Goal: Information Seeking & Learning: Learn about a topic

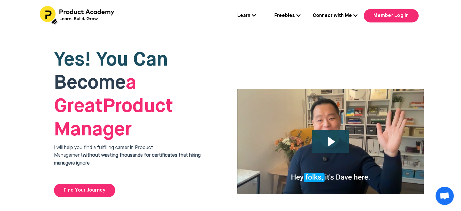
click at [289, 15] on link "Freebies" at bounding box center [287, 16] width 26 height 8
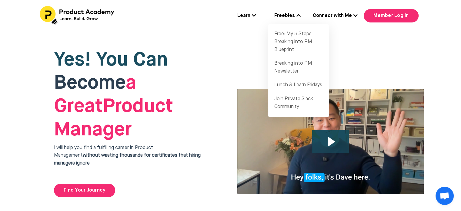
click at [246, 14] on link "Learn" at bounding box center [246, 16] width 19 height 8
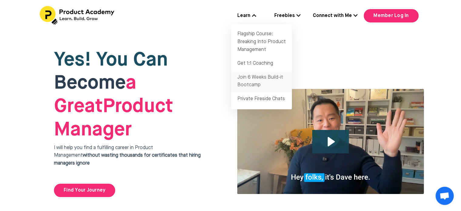
click at [264, 78] on link "Join 6 Weeks Build-it Bootcamp" at bounding box center [261, 82] width 61 height 22
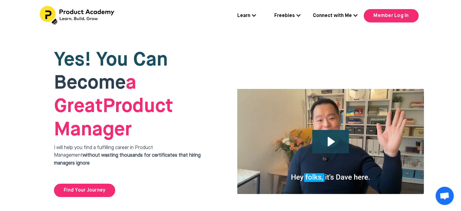
click at [297, 15] on icon at bounding box center [298, 15] width 4 height 5
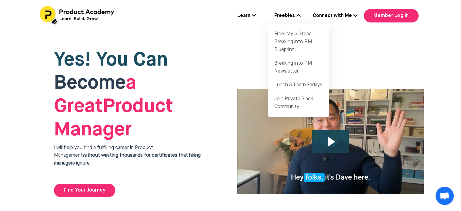
click at [246, 16] on link "Learn" at bounding box center [246, 16] width 19 height 8
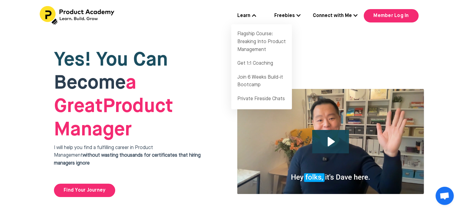
click at [287, 15] on link "Freebies" at bounding box center [287, 16] width 26 height 8
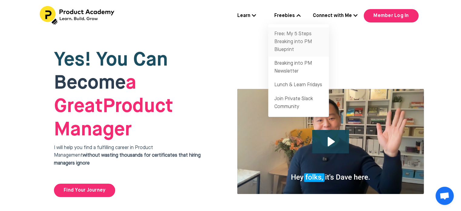
click at [292, 42] on link "Free: My 5 Steps Breaking into PM Blueprint" at bounding box center [298, 41] width 61 height 29
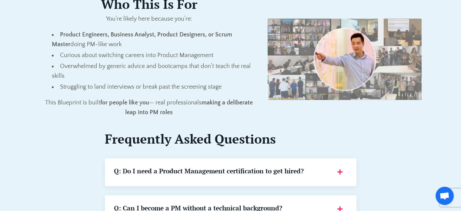
scroll to position [639, 0]
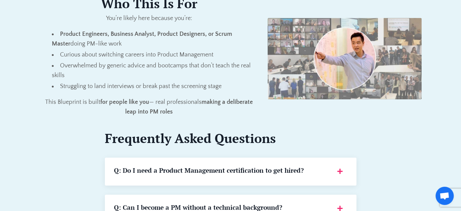
drag, startPoint x: 159, startPoint y: 121, endPoint x: 254, endPoint y: 68, distance: 108.8
click at [254, 68] on li "Overwhelmed by generic advice and bootcamps that don’t teach the real skills" at bounding box center [155, 70] width 207 height 19
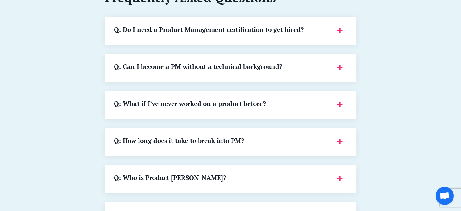
scroll to position [779, 0]
click at [338, 106] on div "Q: What if I’ve never worked on a product before?" at bounding box center [230, 105] width 233 height 10
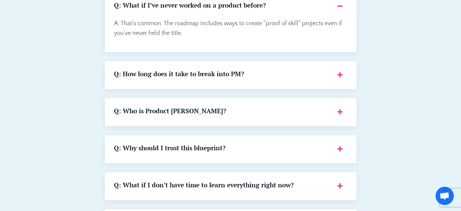
scroll to position [878, 0]
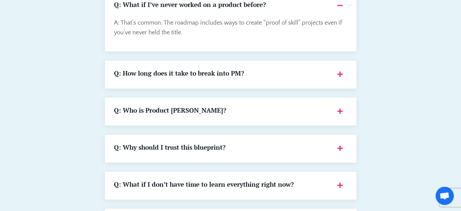
click at [338, 73] on div "Q: How long does it take to break into PM?" at bounding box center [230, 74] width 233 height 10
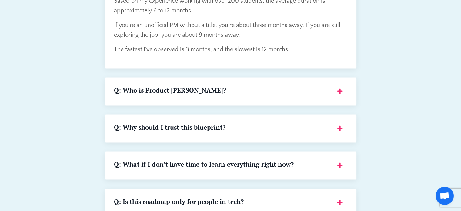
scroll to position [978, 0]
click at [340, 91] on div "Q: Who is Product [PERSON_NAME]?" at bounding box center [230, 91] width 233 height 10
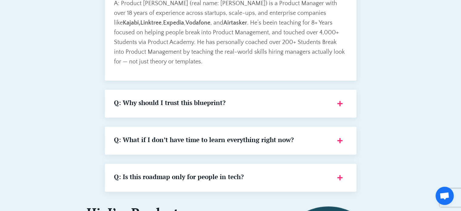
scroll to position [1083, 0]
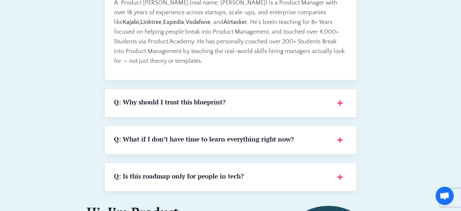
click at [339, 104] on div "Q: Why should I trust this blueprint?" at bounding box center [230, 103] width 233 height 10
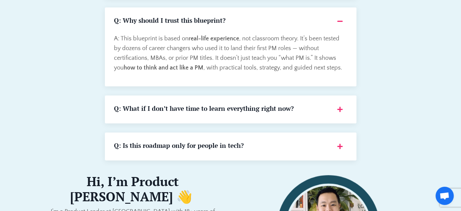
scroll to position [1165, 0]
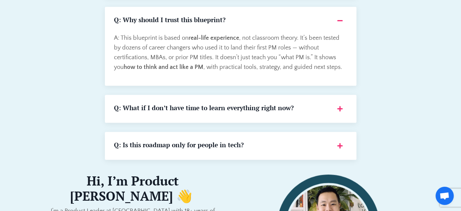
click at [341, 107] on div "Q: What if I don’t have time to learn everything right now?" at bounding box center [230, 109] width 233 height 10
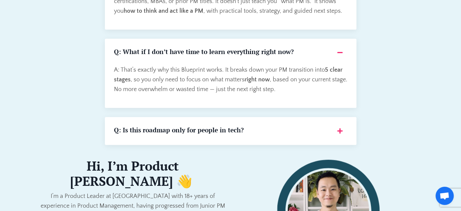
scroll to position [1222, 0]
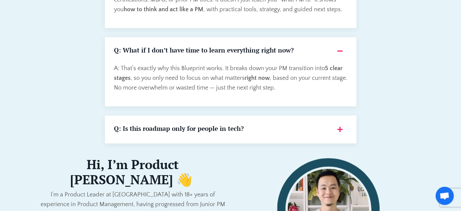
click at [341, 130] on div "Q: Is this roadmap only for people in tech?" at bounding box center [230, 129] width 233 height 10
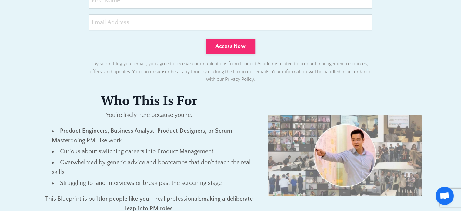
scroll to position [500, 0]
